Goal: Information Seeking & Learning: Learn about a topic

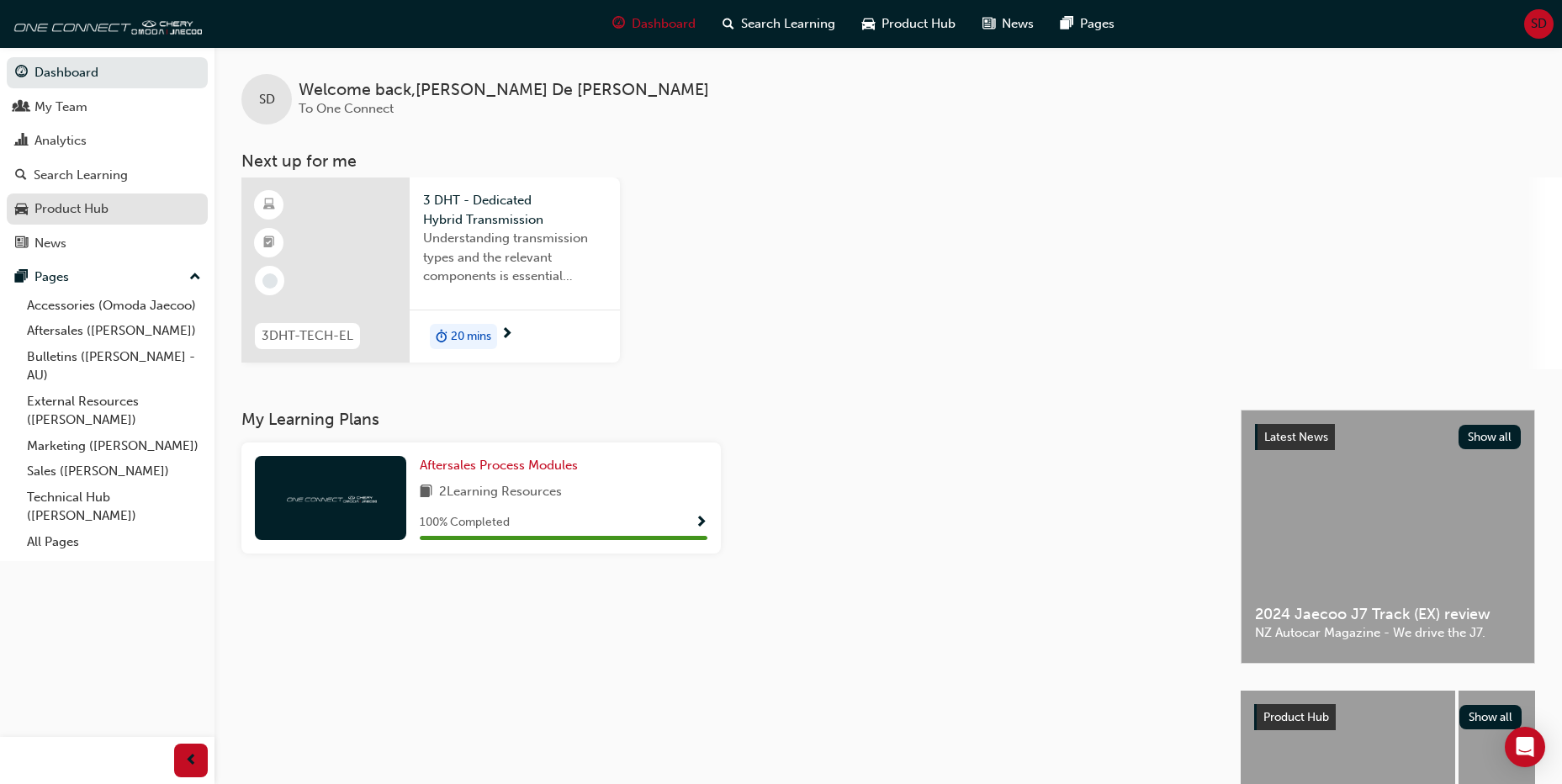
click at [110, 208] on div "Product Hub" at bounding box center [107, 208] width 184 height 21
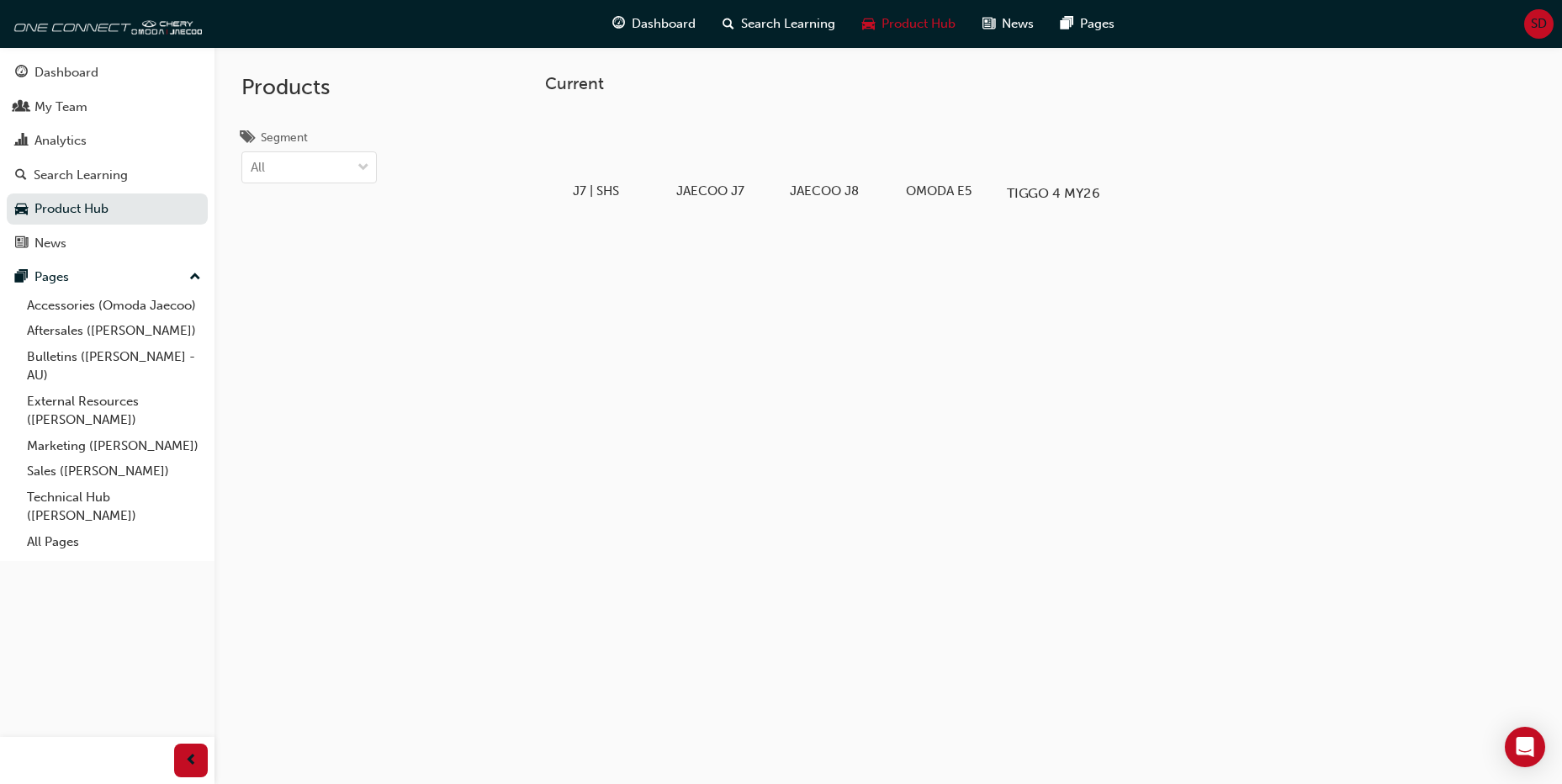
click at [1051, 184] on div "TIGGO 4 MY26" at bounding box center [1053, 156] width 107 height 104
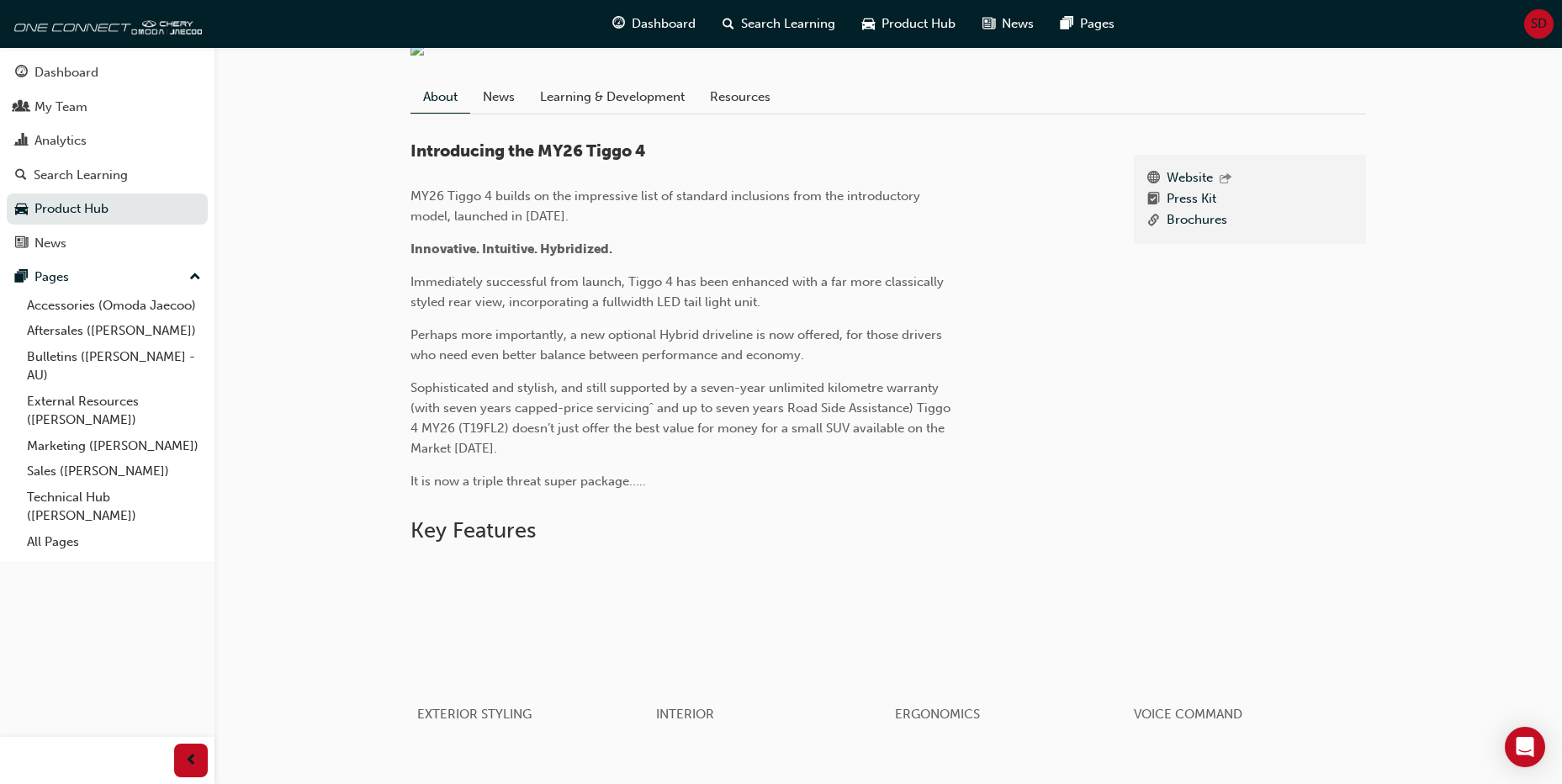
scroll to position [504, 0]
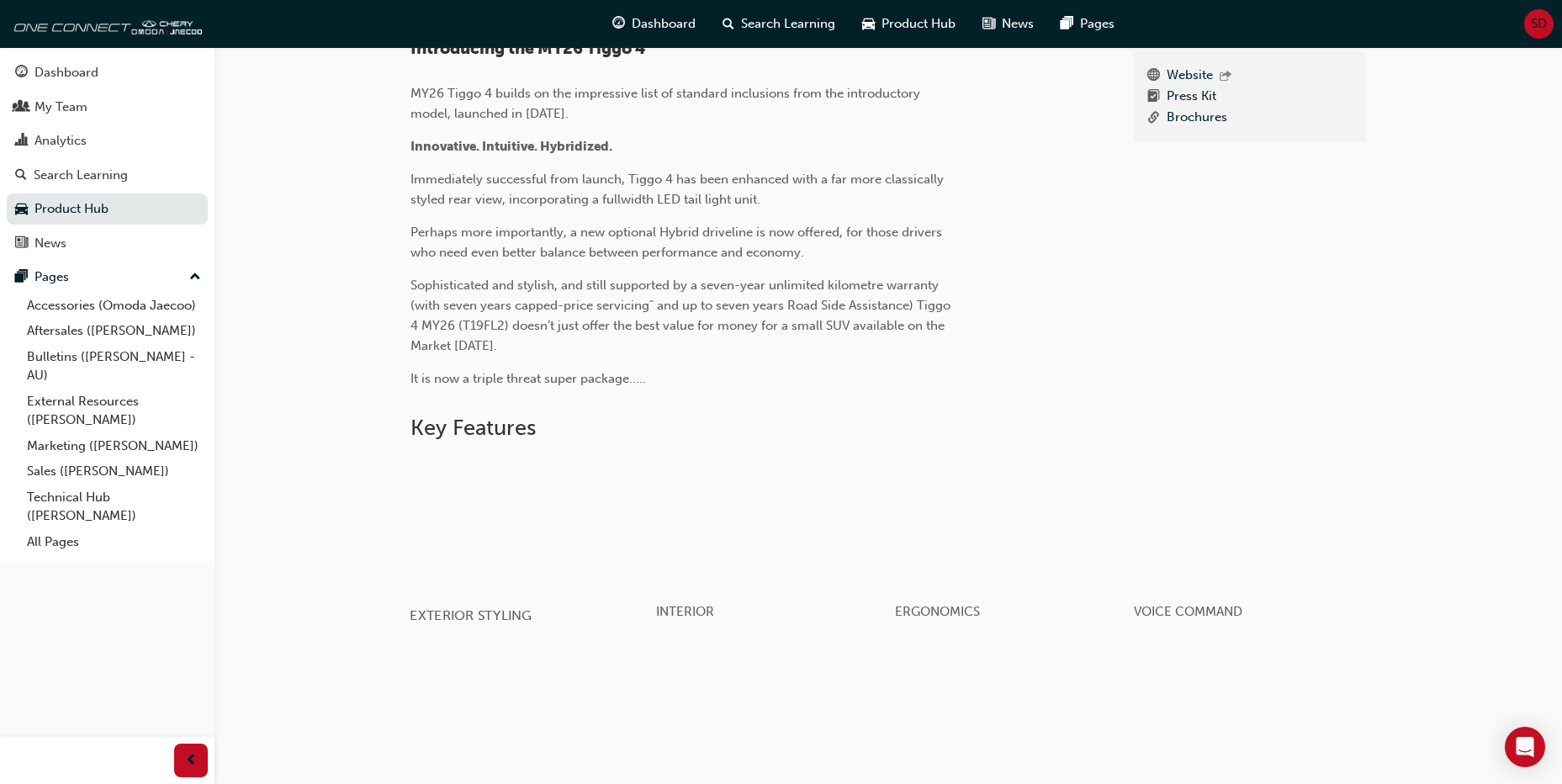
click at [528, 535] on div "button" at bounding box center [530, 523] width 240 height 135
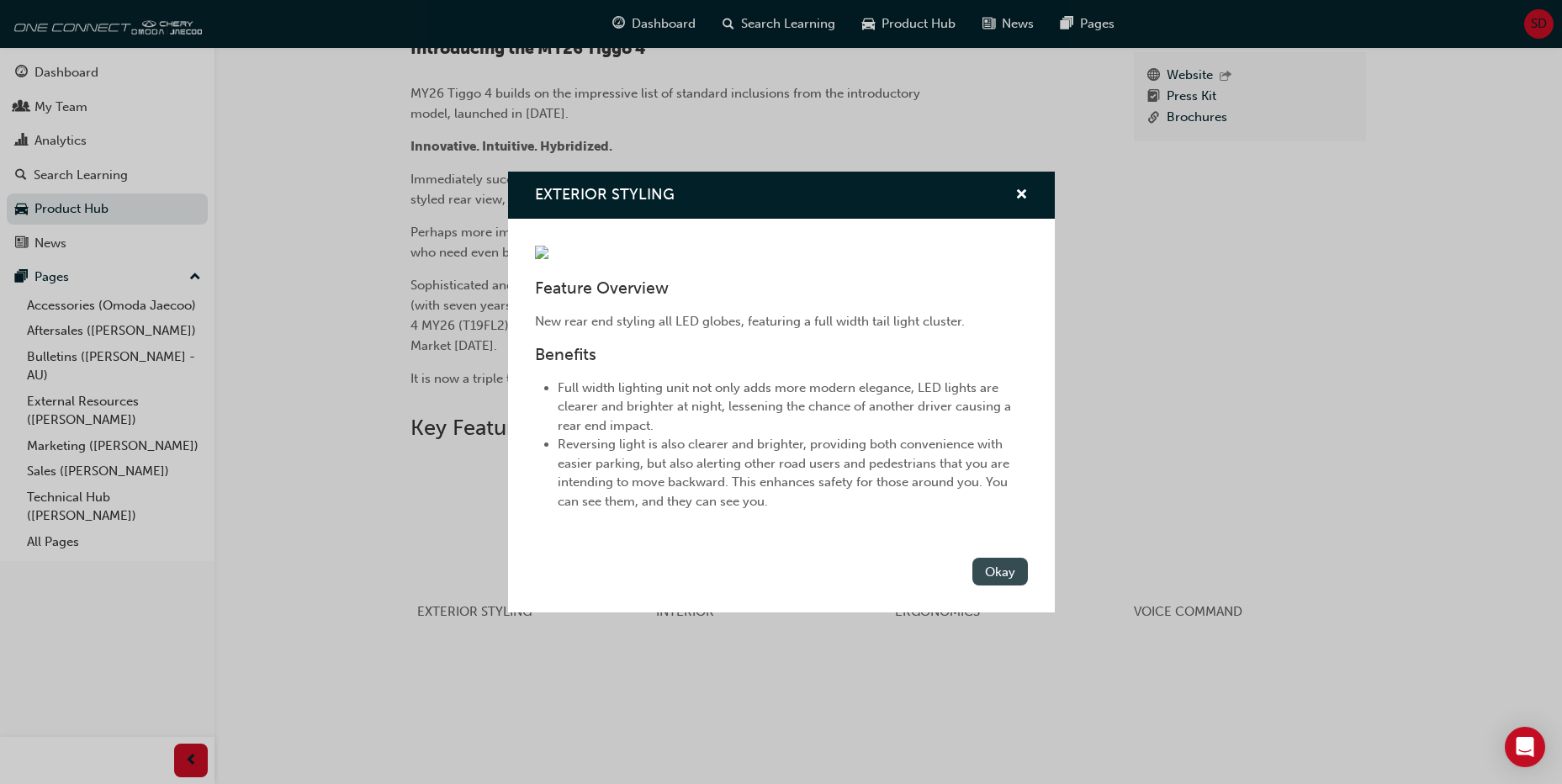
click at [1002, 586] on button "Okay" at bounding box center [1000, 571] width 56 height 27
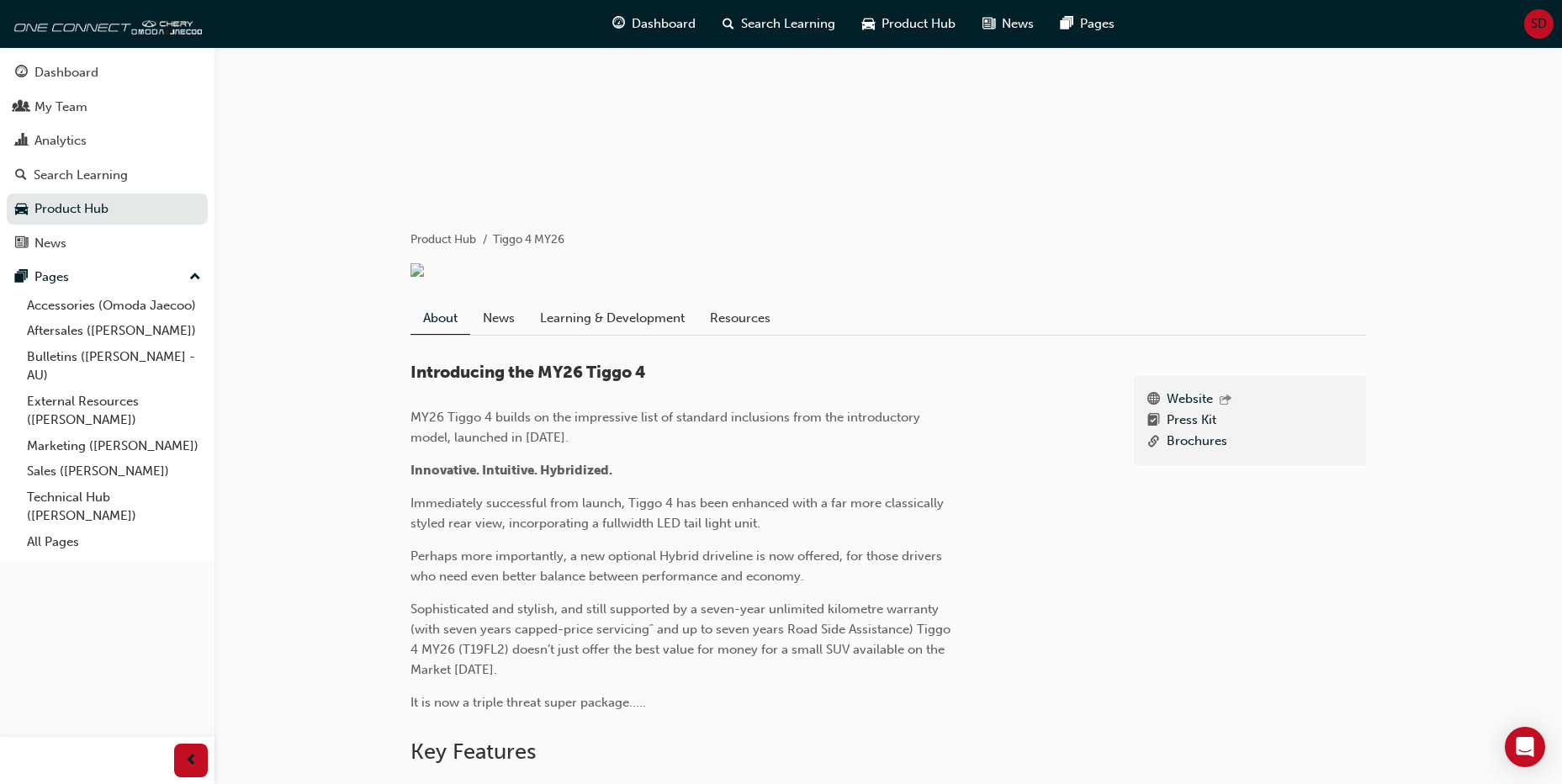
scroll to position [0, 0]
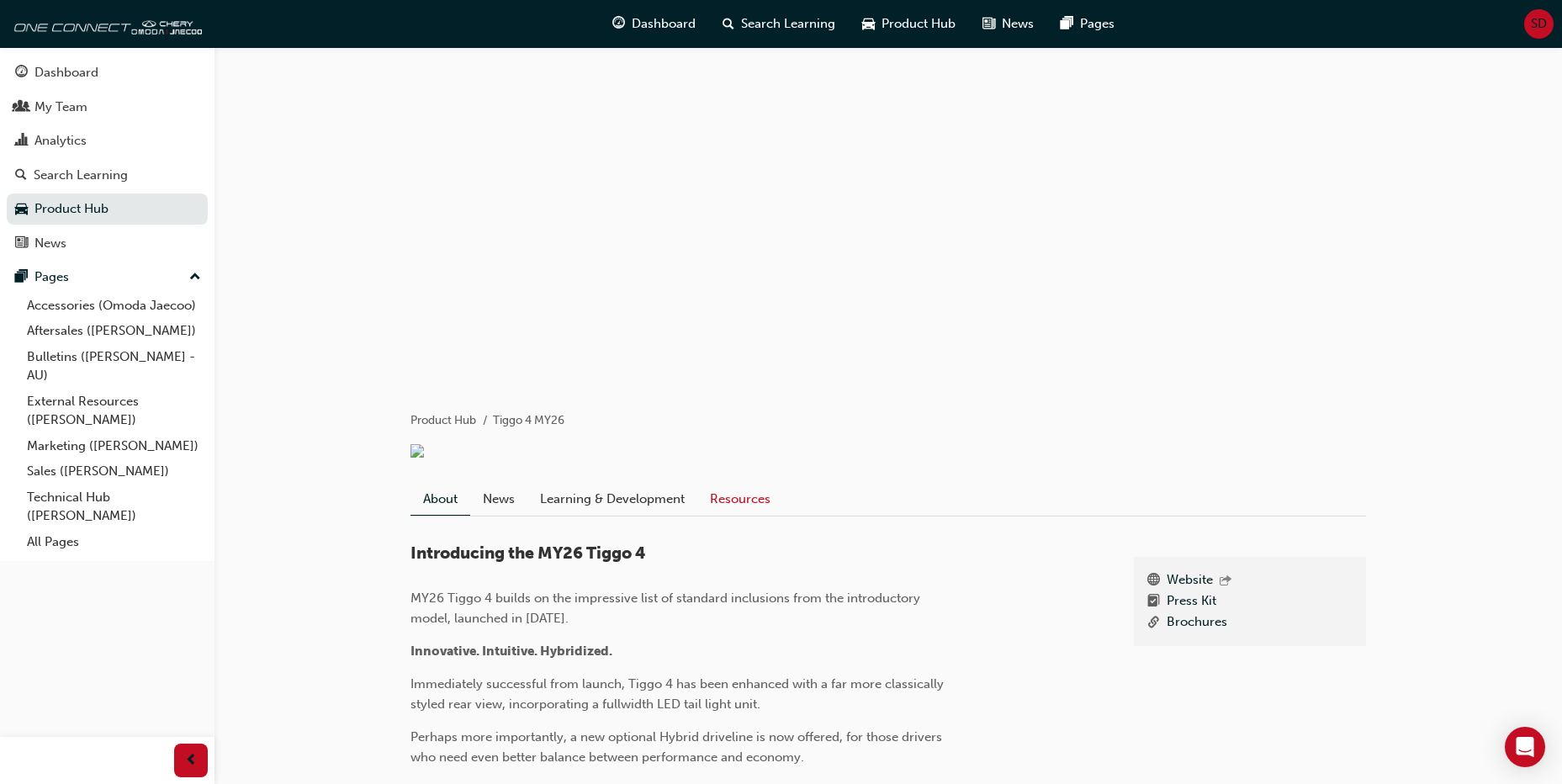
click at [733, 511] on link "Resources" at bounding box center [740, 498] width 86 height 32
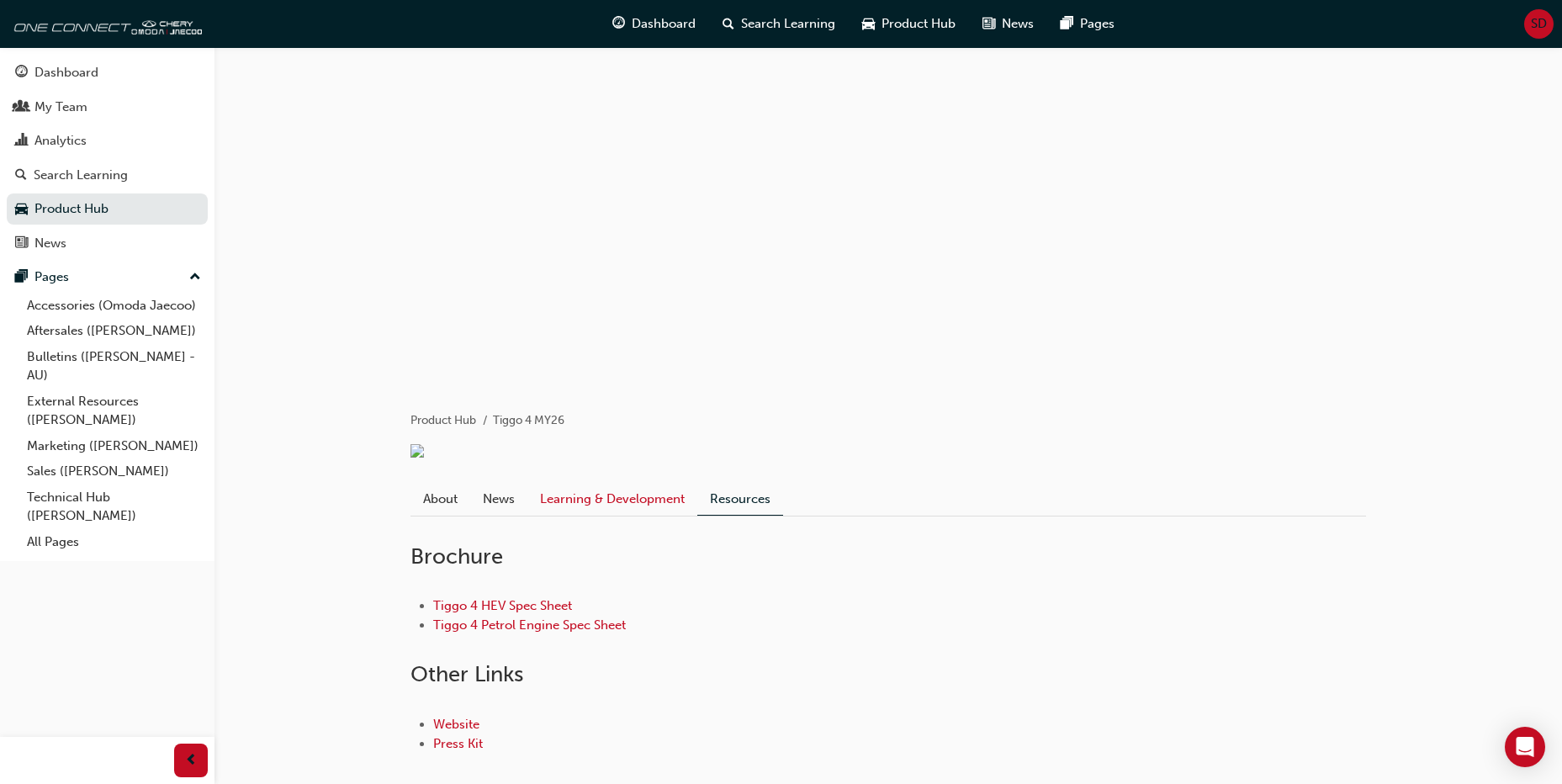
click at [618, 504] on link "Learning & Development" at bounding box center [612, 498] width 170 height 32
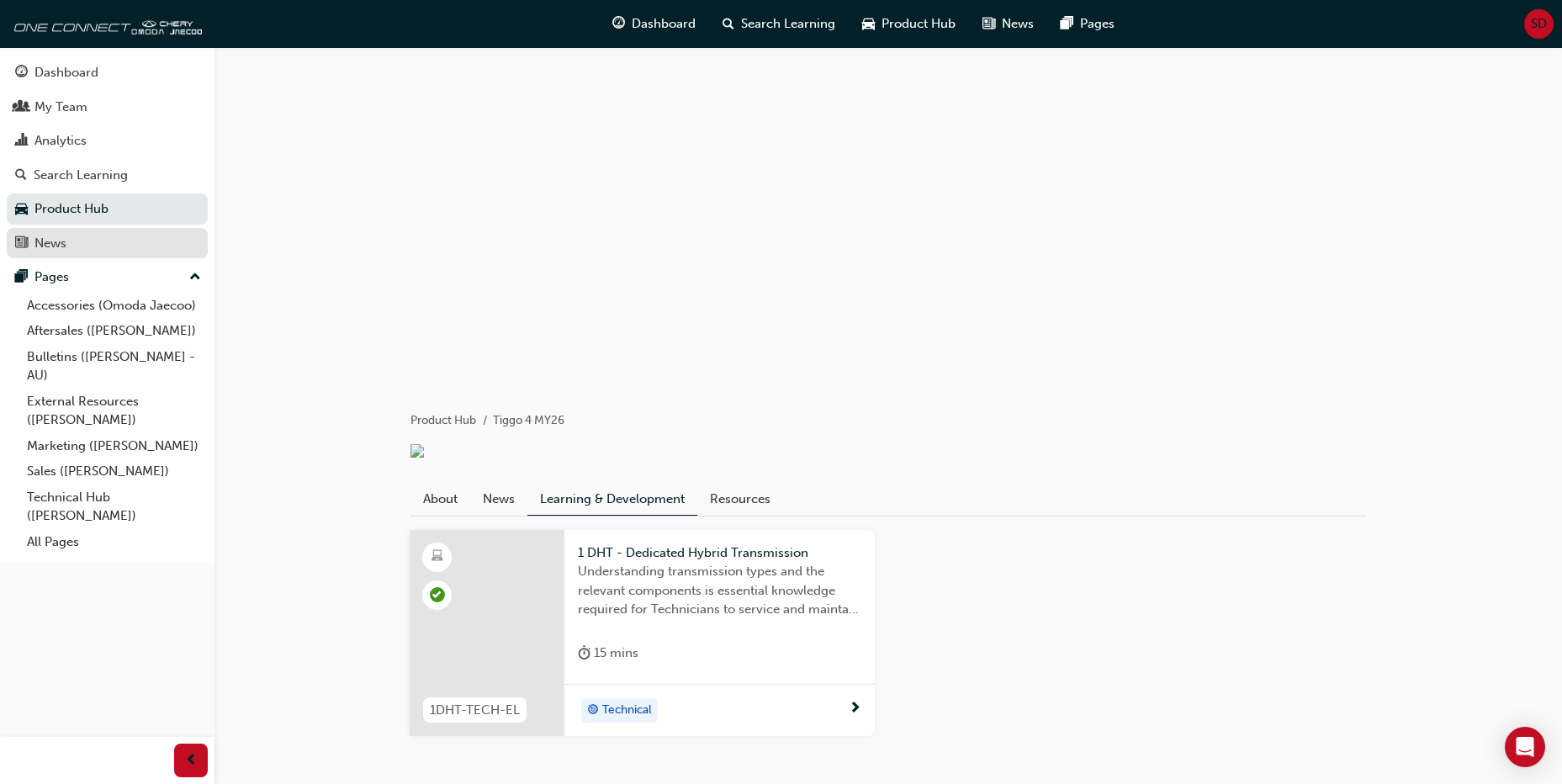
click at [33, 238] on div "News" at bounding box center [107, 244] width 184 height 21
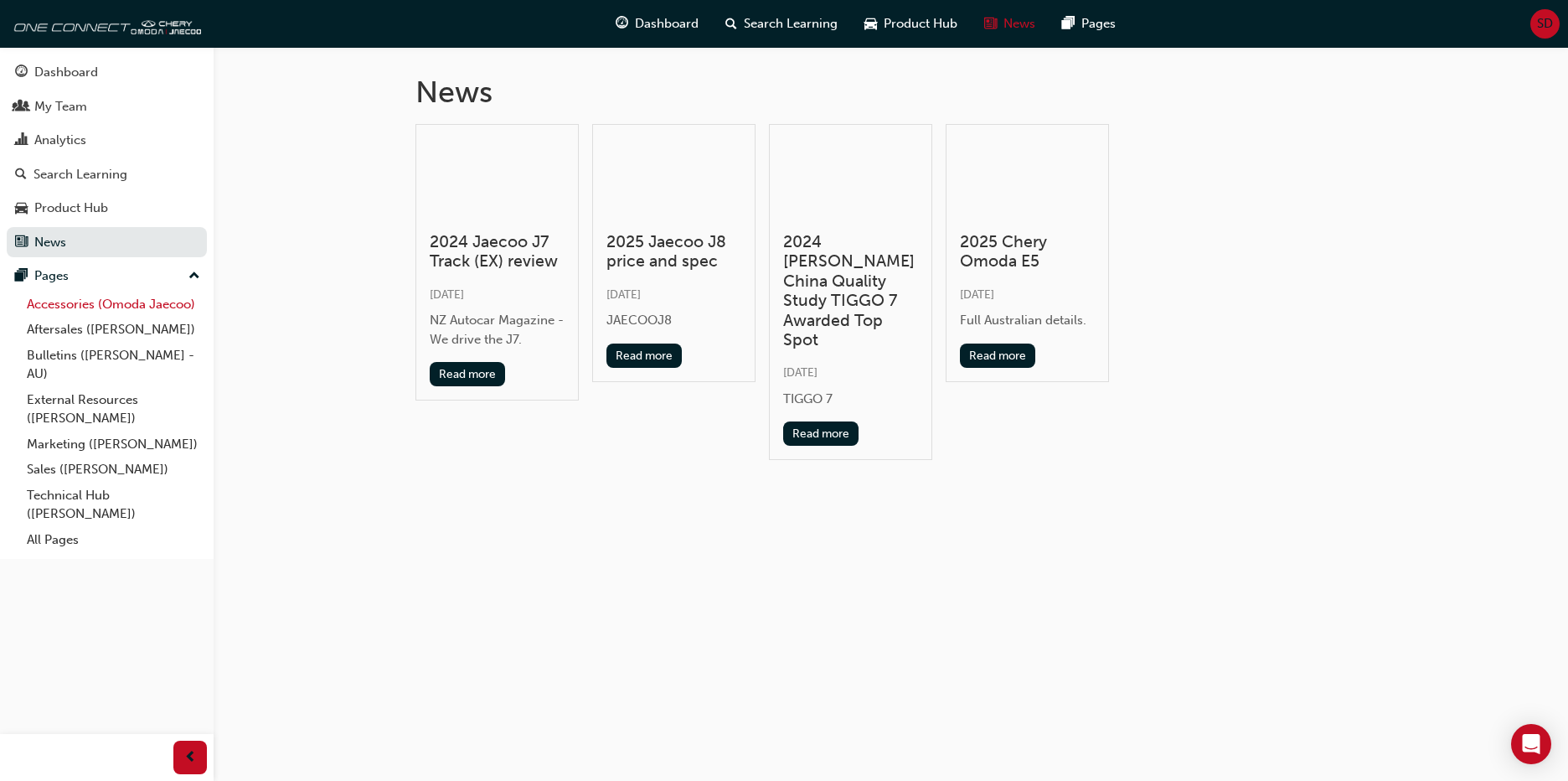
click at [67, 304] on link "Accessories (Omoda Jaecoo)" at bounding box center [114, 304] width 187 height 26
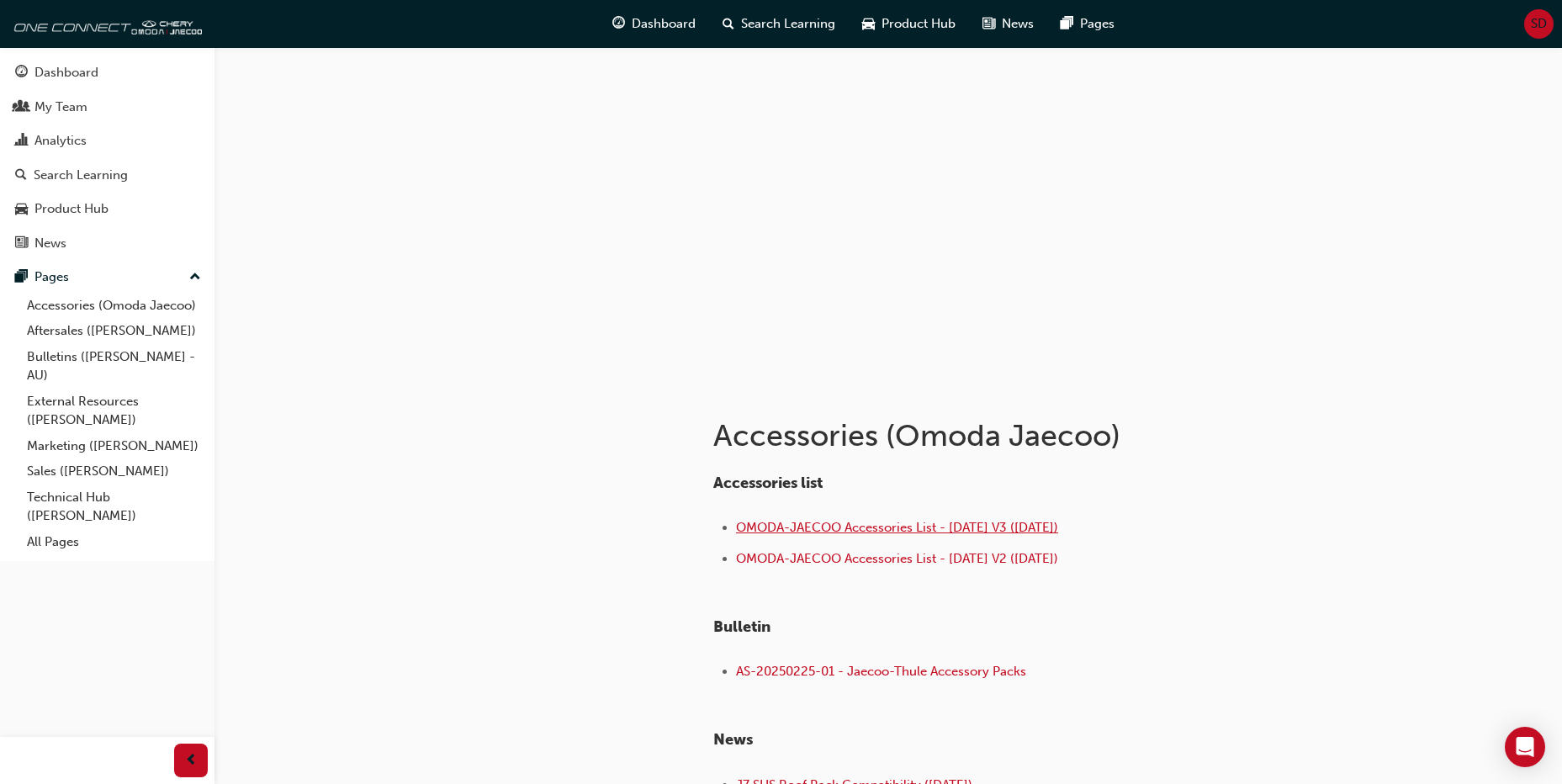
click at [799, 528] on span "OMODA-JAECOO Accessories List - [DATE] V3 ([DATE])" at bounding box center [897, 528] width 323 height 15
click at [77, 327] on link "Aftersales ([PERSON_NAME])" at bounding box center [114, 331] width 188 height 26
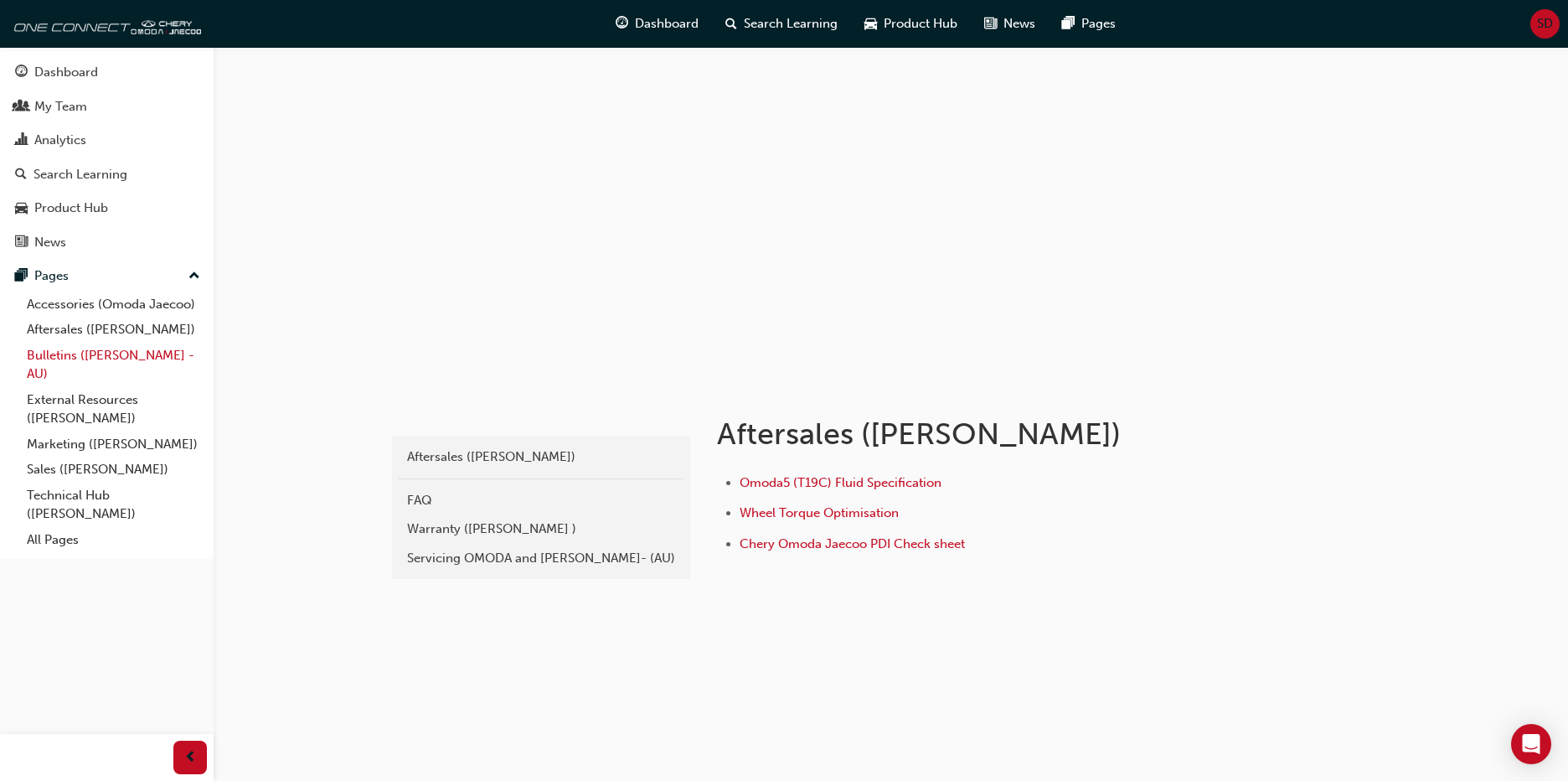
click at [61, 358] on link "Bulletins ([PERSON_NAME] - AU)" at bounding box center [114, 365] width 187 height 44
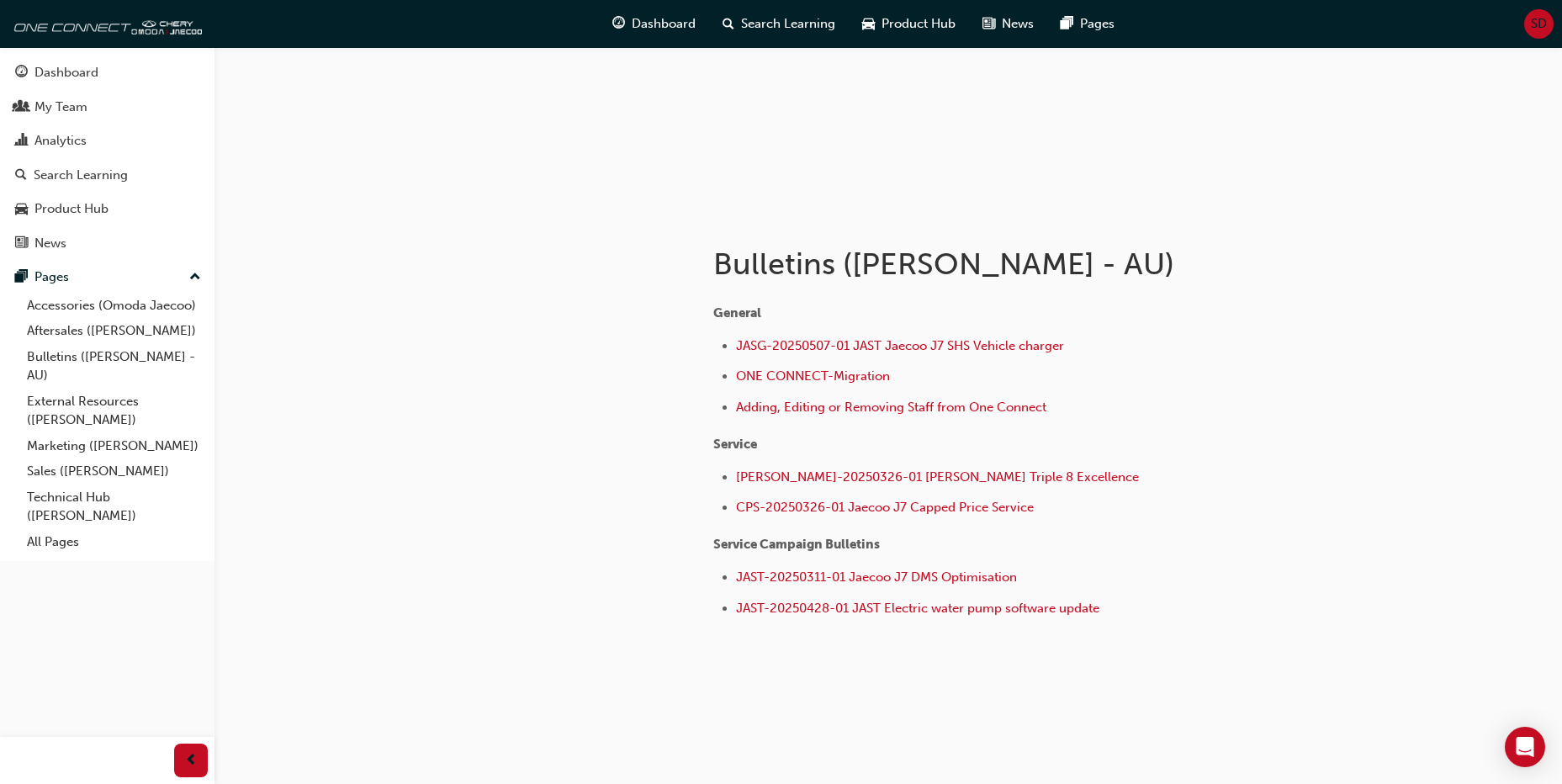
scroll to position [172, 0]
click at [58, 544] on link "All Pages" at bounding box center [114, 542] width 188 height 26
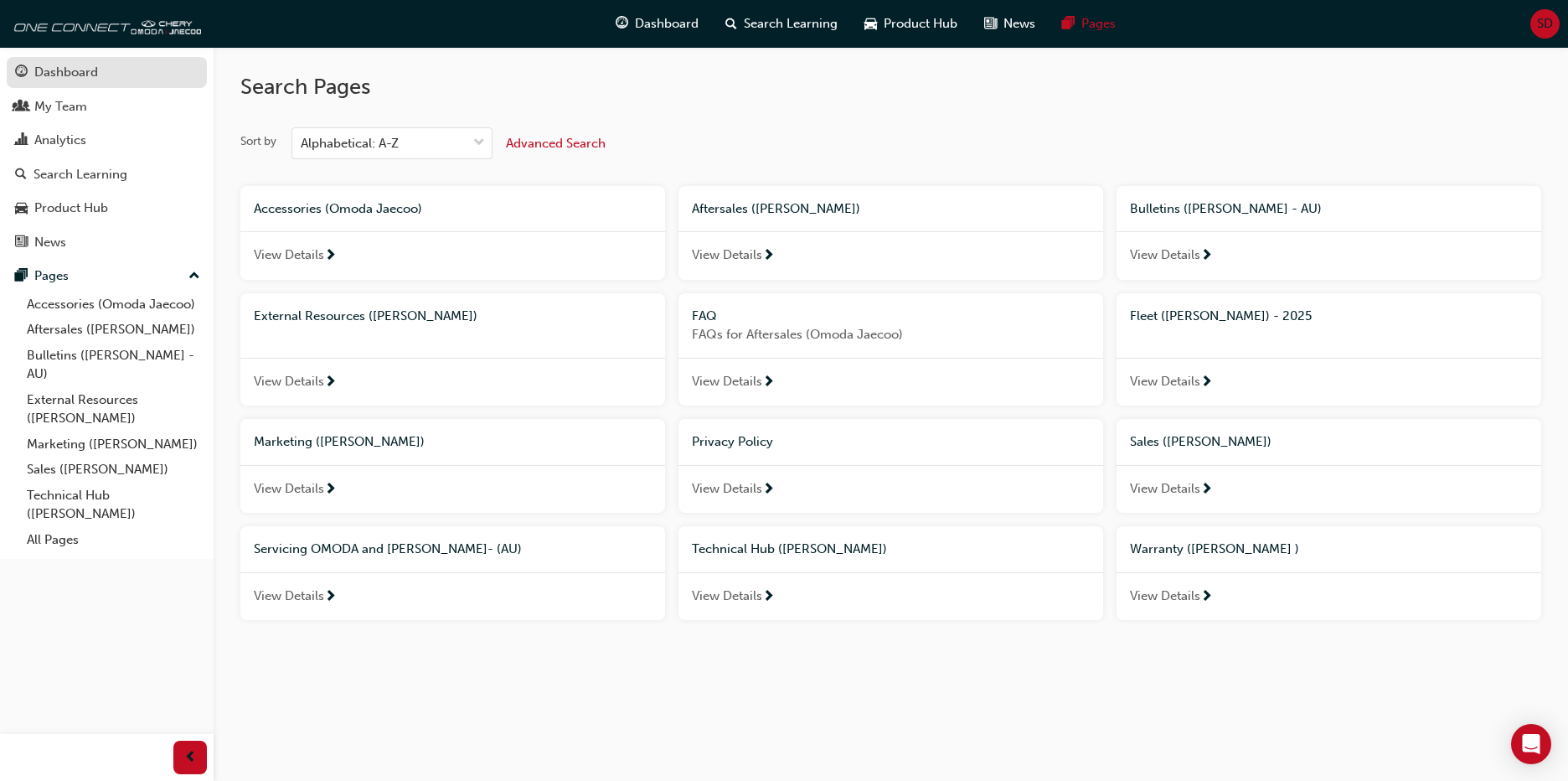
click at [85, 74] on div "Dashboard" at bounding box center [66, 73] width 64 height 20
